Goal: Information Seeking & Learning: Learn about a topic

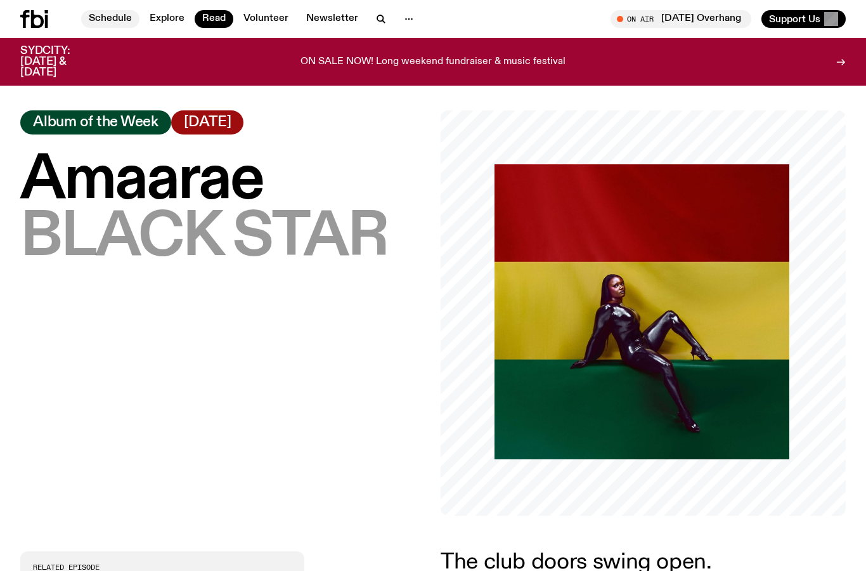
scroll to position [458, 0]
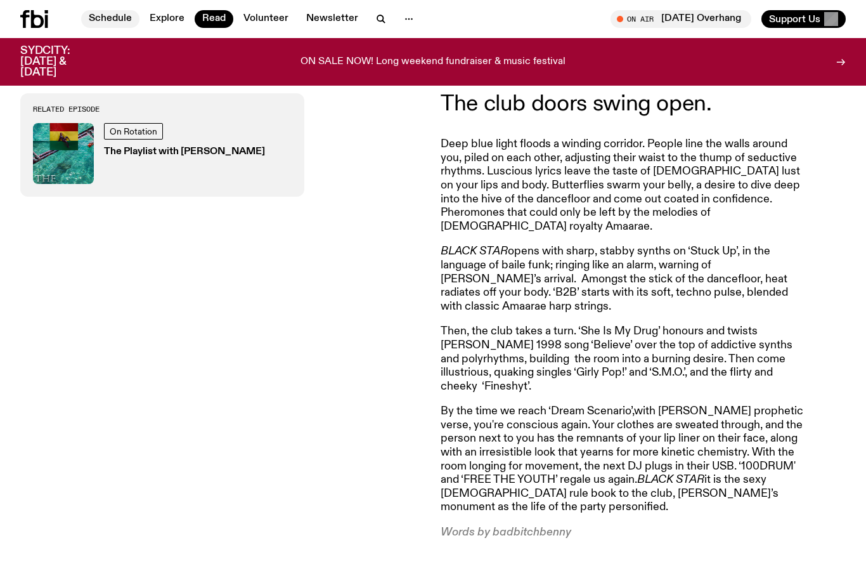
click at [107, 15] on link "Schedule" at bounding box center [110, 19] width 58 height 18
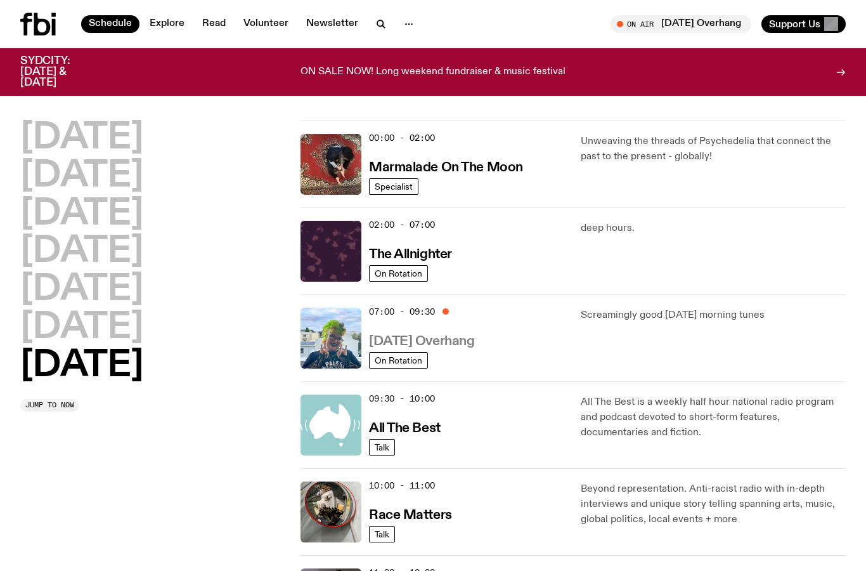
click at [438, 342] on h3 "[DATE] Overhang" at bounding box center [421, 341] width 105 height 13
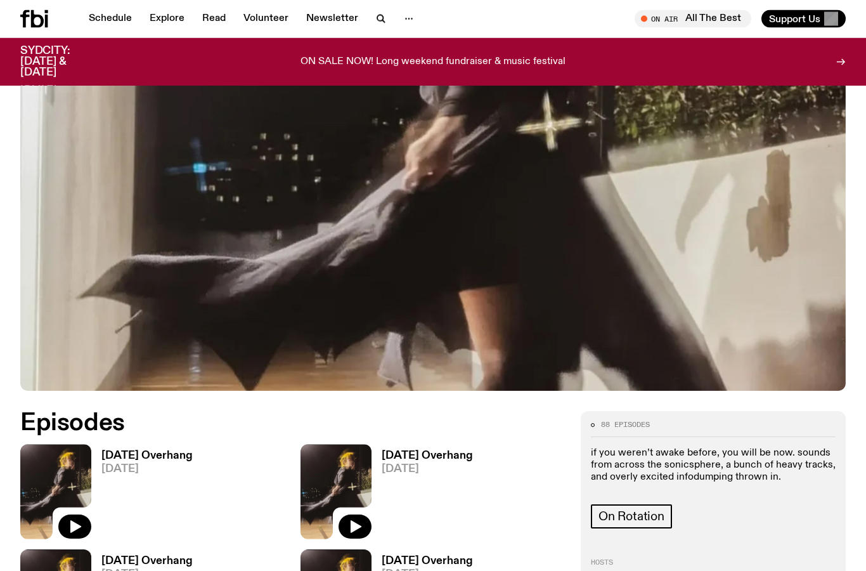
scroll to position [283, 0]
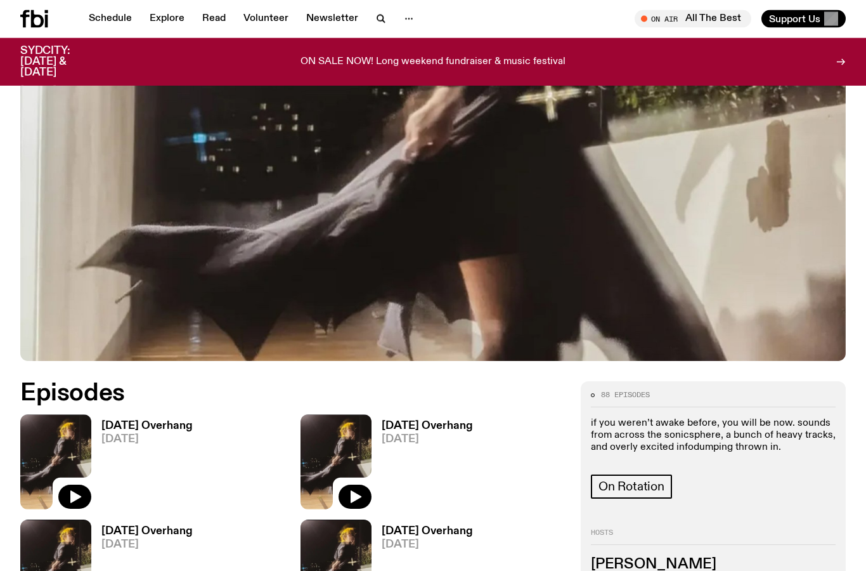
click at [139, 434] on span "[DATE]" at bounding box center [146, 439] width 91 height 11
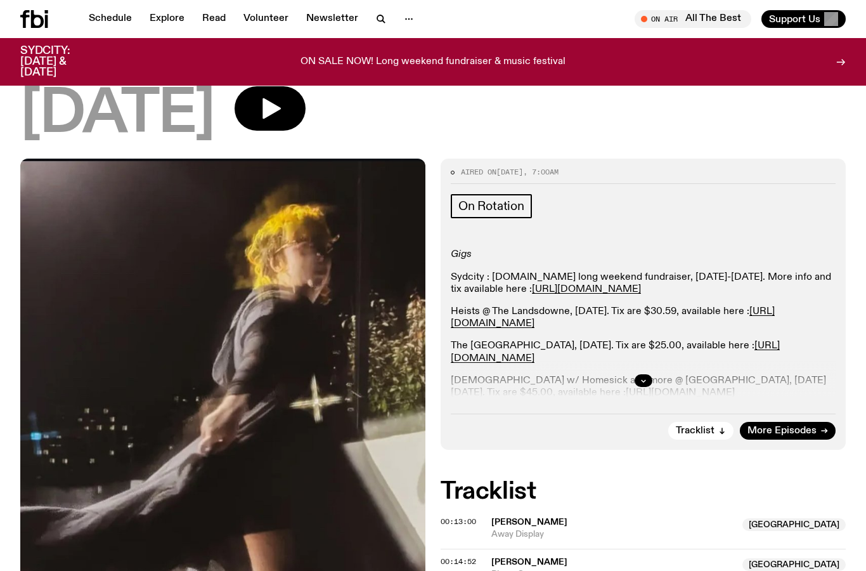
scroll to position [48, 0]
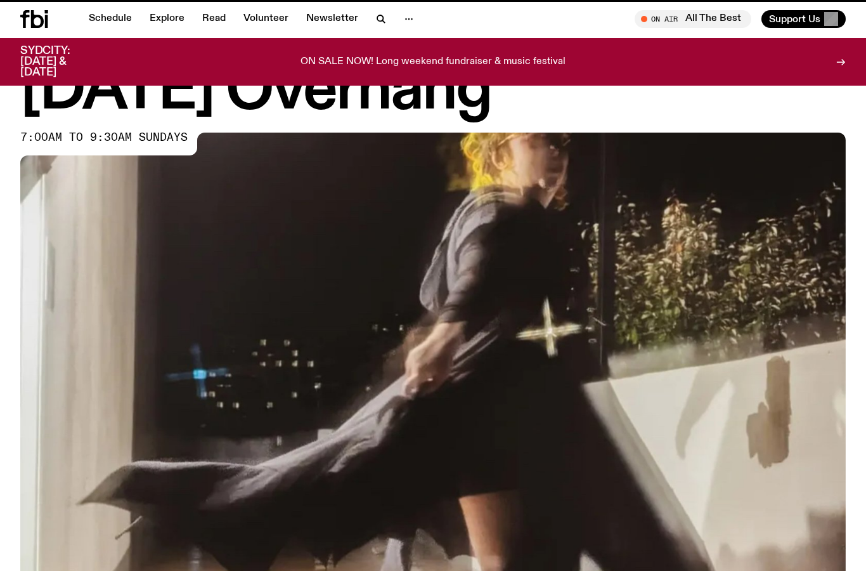
scroll to position [283, 0]
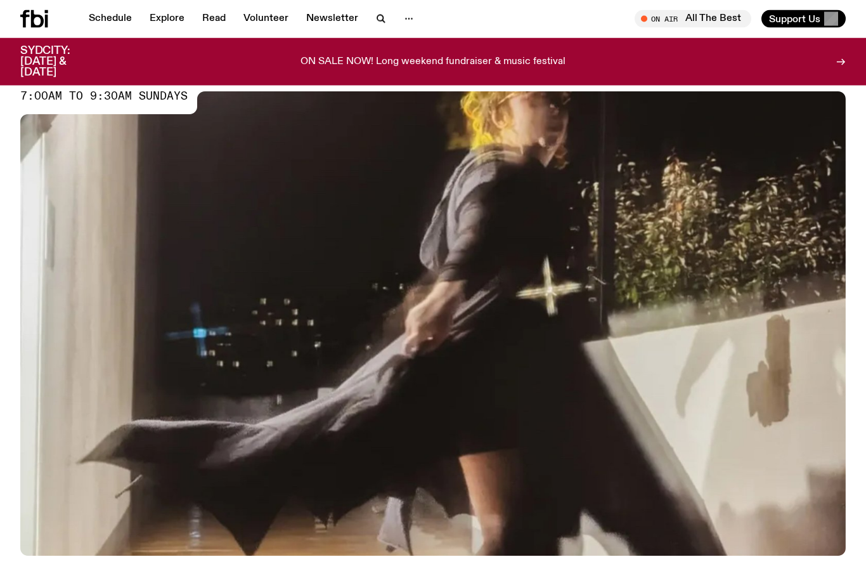
scroll to position [81, 0]
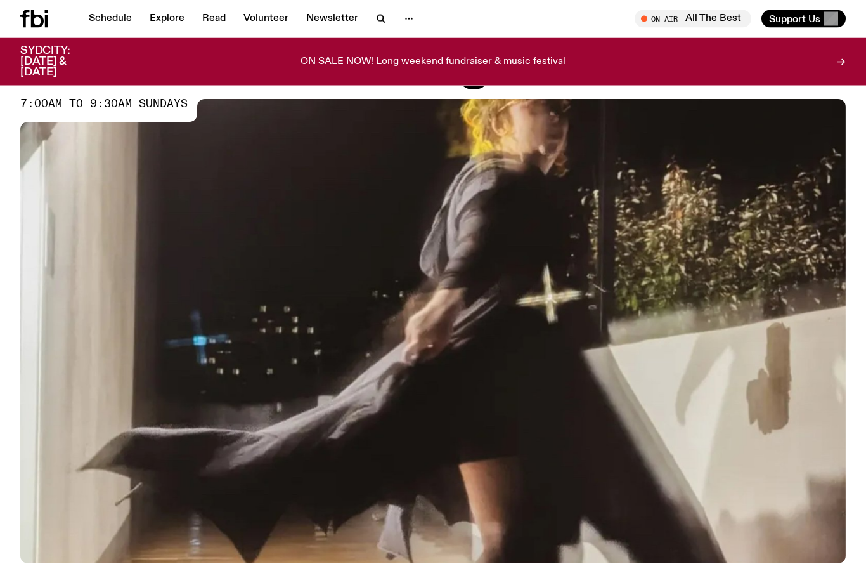
click at [54, 25] on div at bounding box center [50, 19] width 61 height 18
click at [42, 22] on icon at bounding box center [37, 19] width 13 height 18
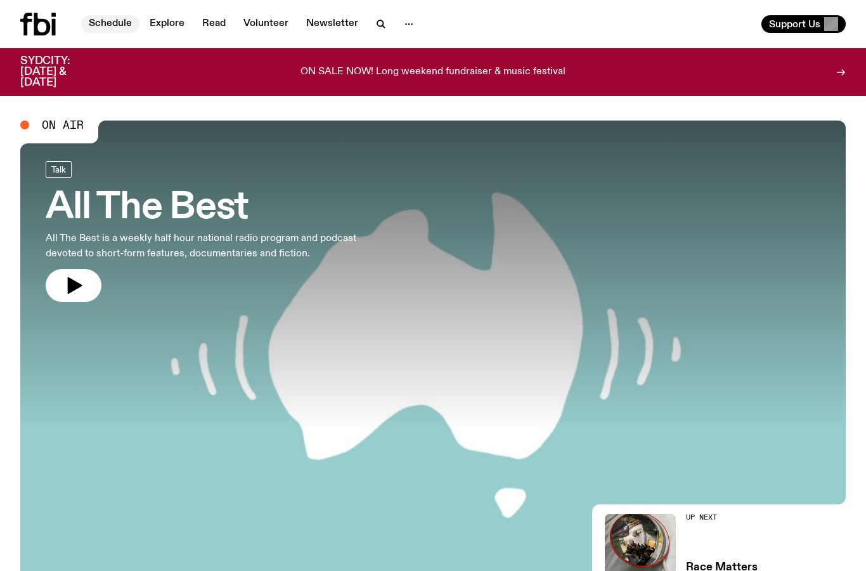
click at [126, 25] on link "Schedule" at bounding box center [110, 24] width 58 height 18
